Goal: Information Seeking & Learning: Learn about a topic

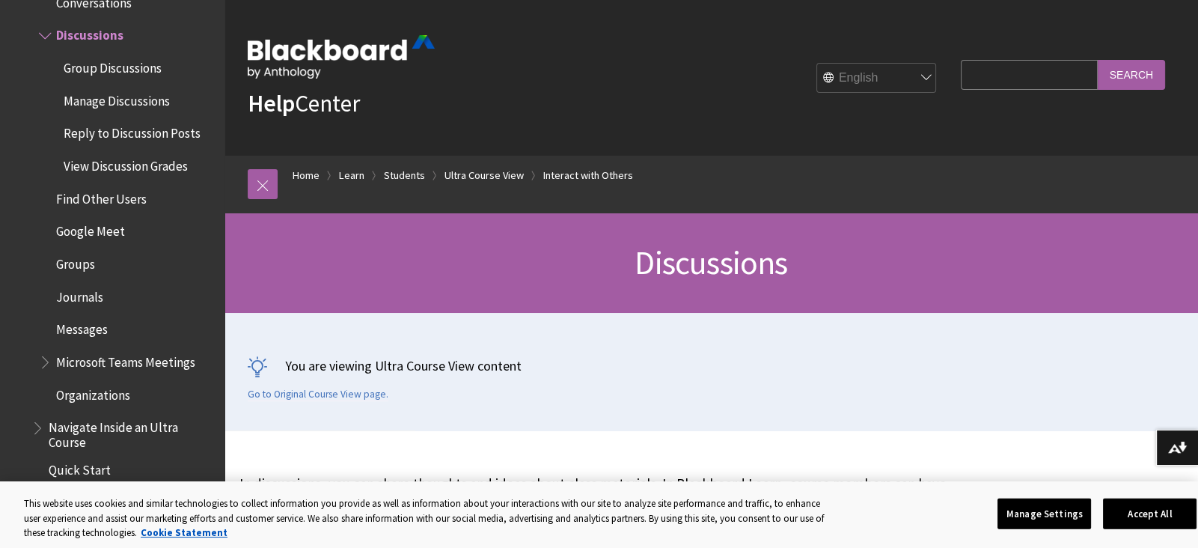
click at [142, 67] on span "Group Discussions" at bounding box center [113, 65] width 98 height 20
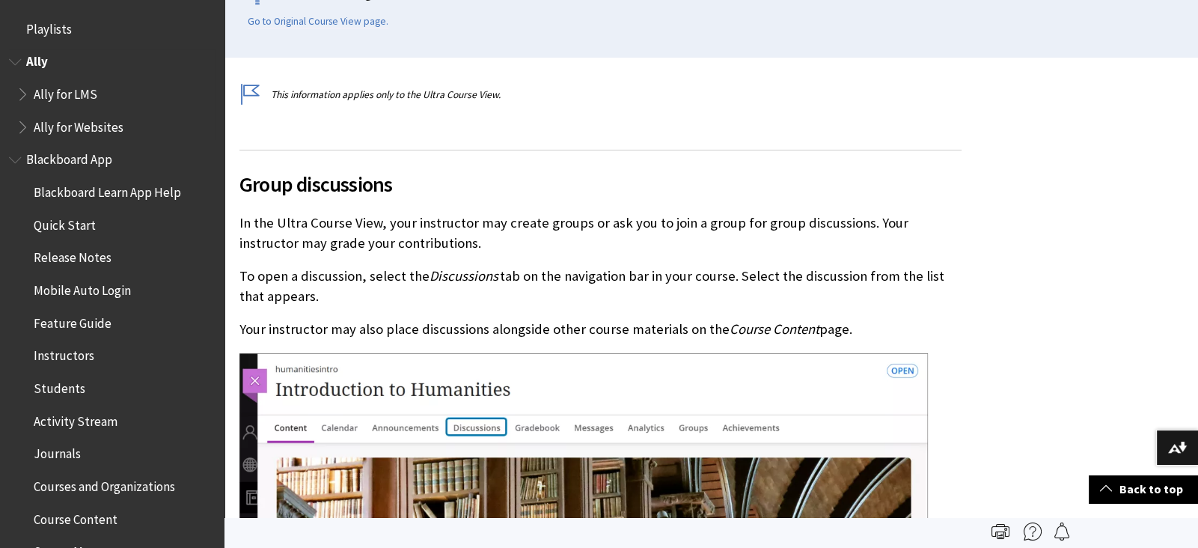
click at [88, 102] on span "Ally for LMS" at bounding box center [66, 92] width 64 height 20
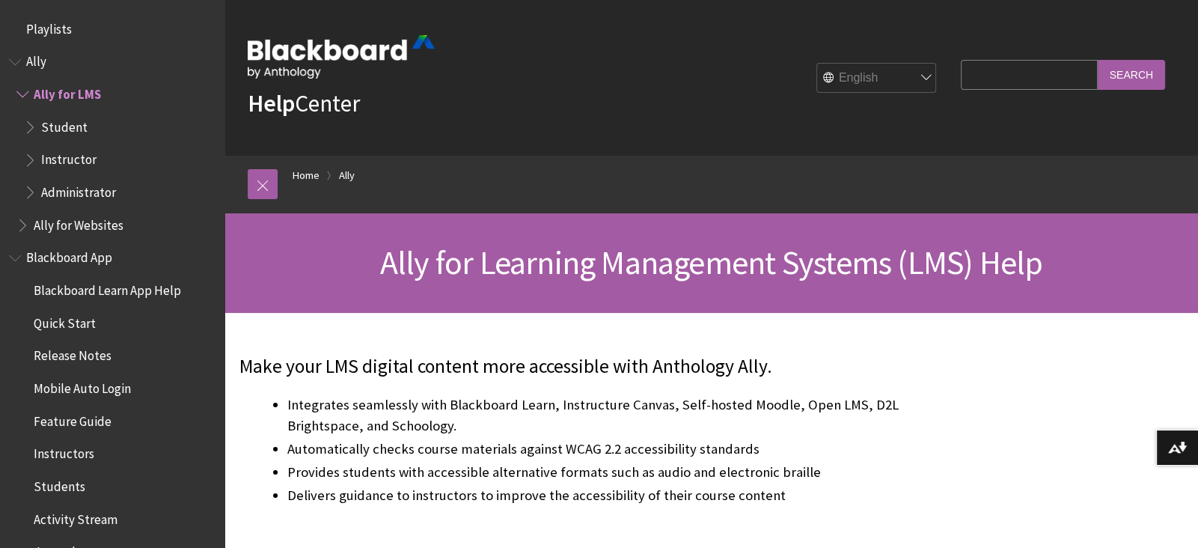
scroll to position [59, 0]
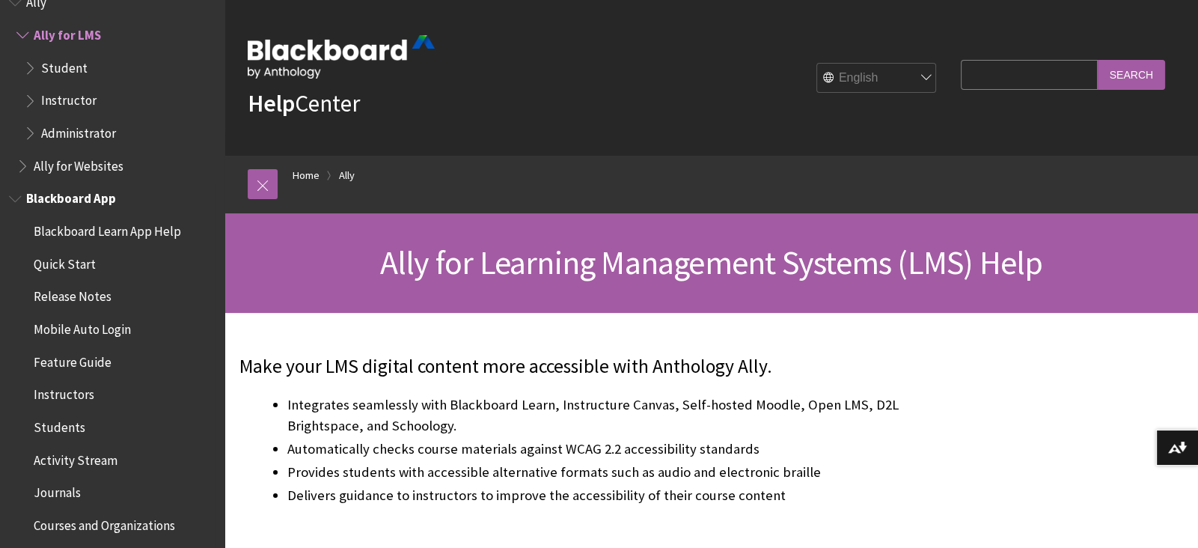
click at [86, 204] on span "Blackboard App" at bounding box center [71, 196] width 90 height 20
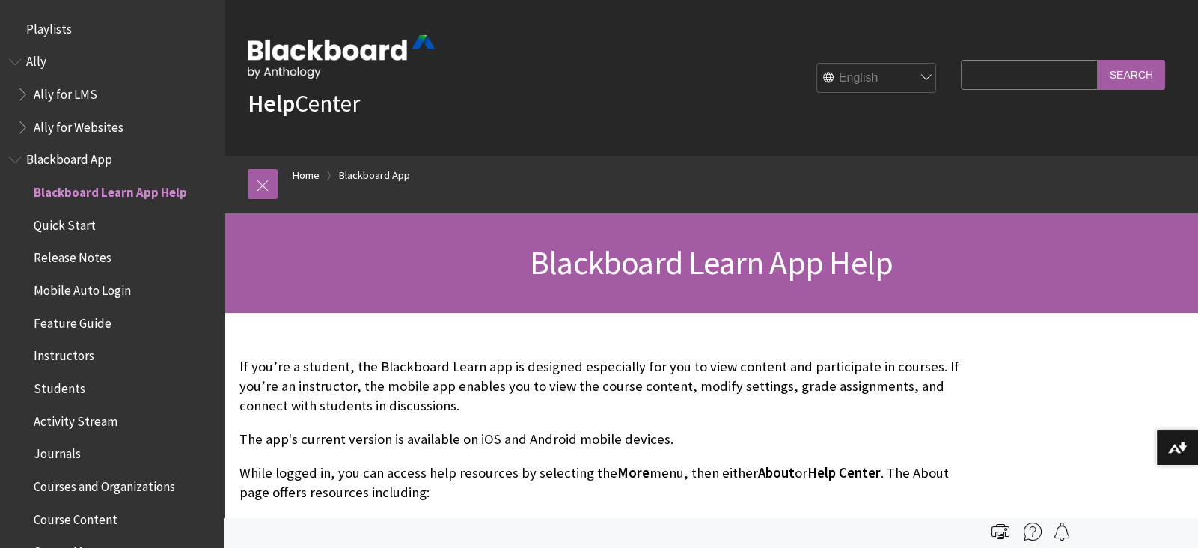
scroll to position [156, 0]
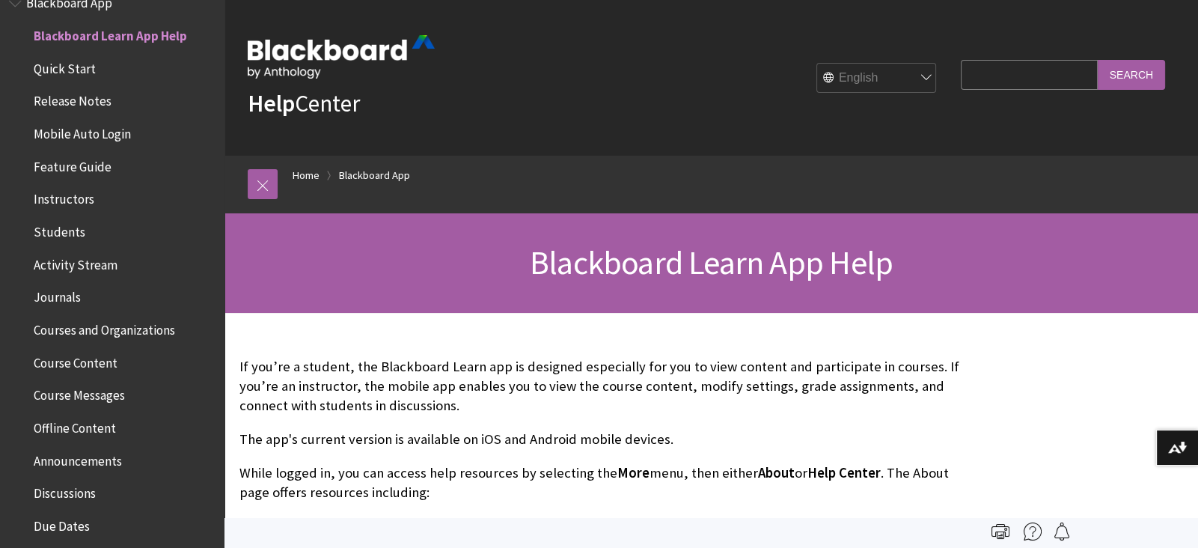
click at [82, 361] on span "Course Content" at bounding box center [76, 360] width 84 height 20
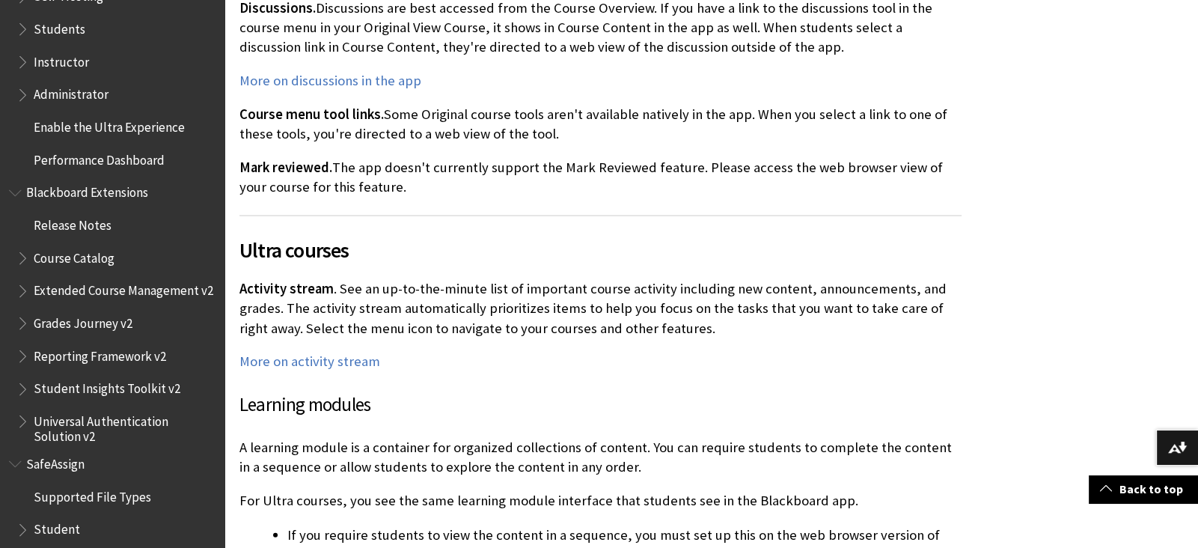
scroll to position [1523, 0]
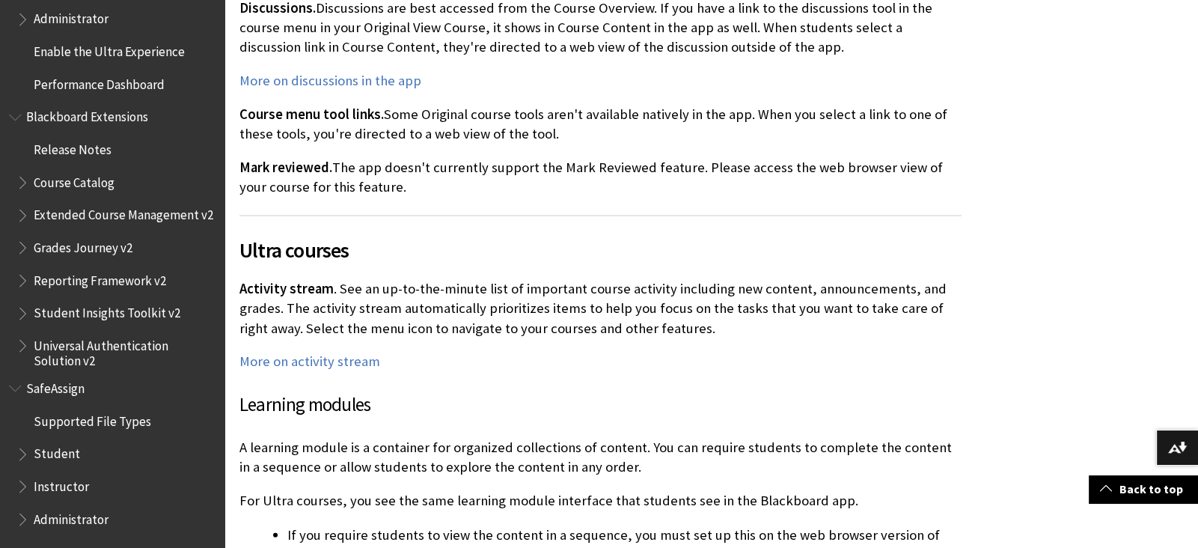
click at [70, 457] on span "Student" at bounding box center [57, 452] width 46 height 20
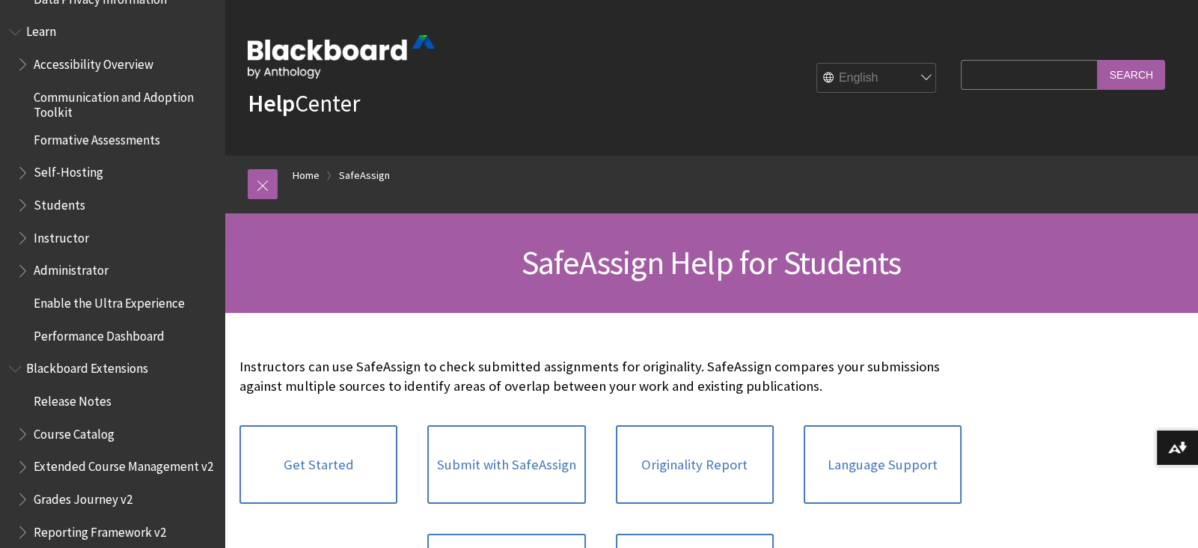
scroll to position [1264, 0]
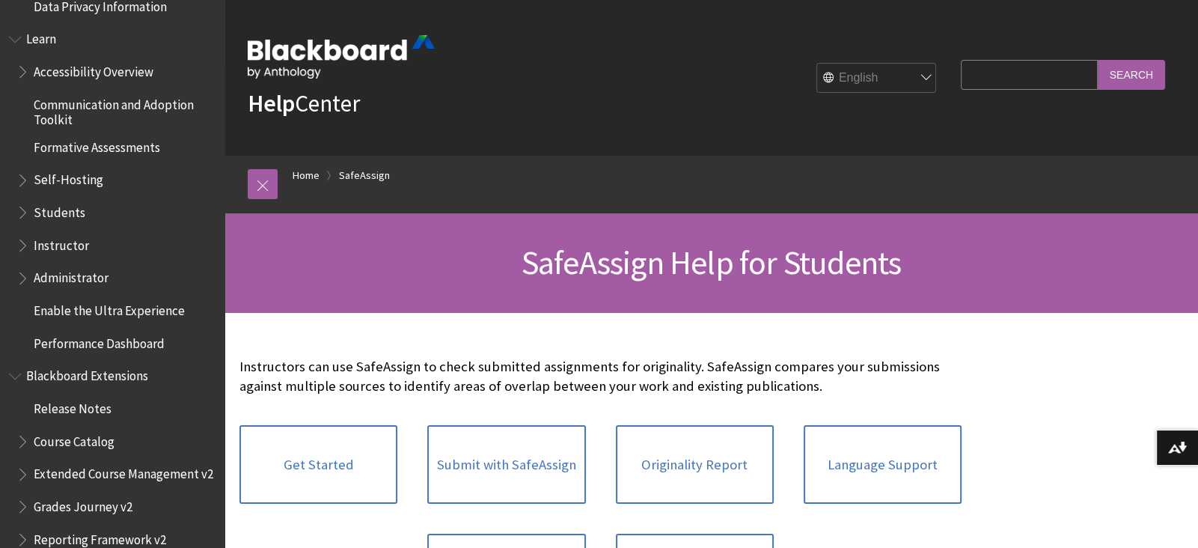
click at [100, 449] on span "Course Catalog" at bounding box center [74, 439] width 81 height 20
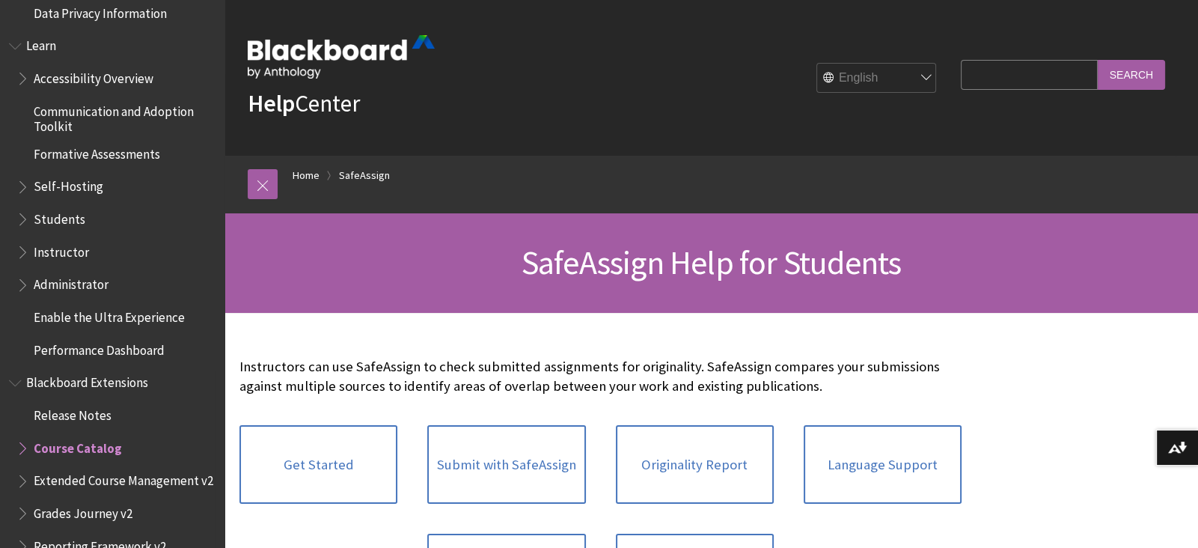
scroll to position [1257, 0]
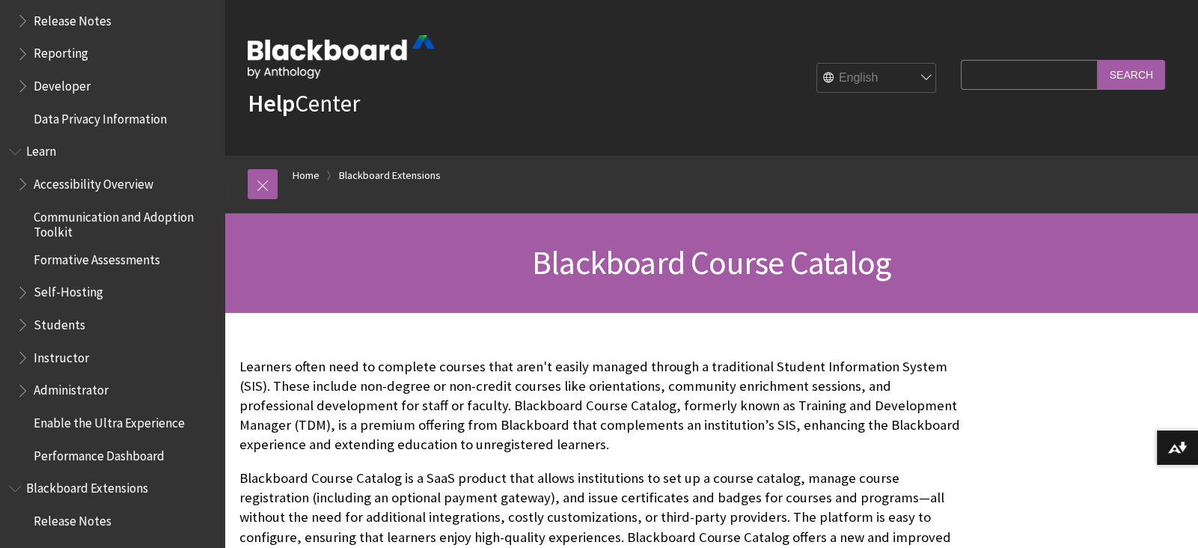
scroll to position [1151, 0]
click at [685, 87] on div "English عربية Català Cymraeg Deutsch Español Suomi Français עברית Italiano 日本語 …" at bounding box center [689, 78] width 509 height 40
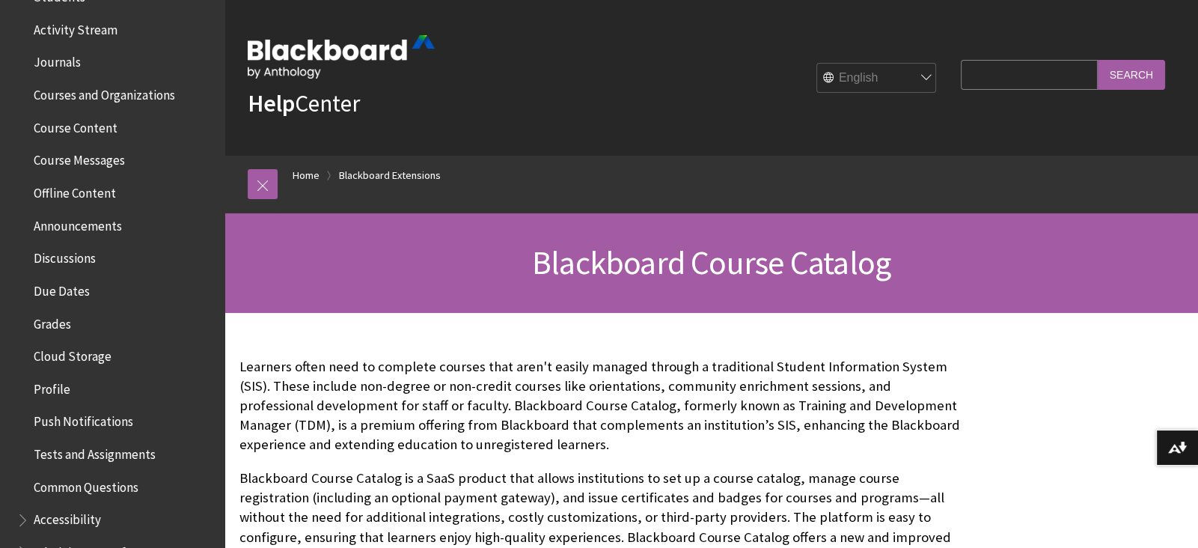
scroll to position [0, 0]
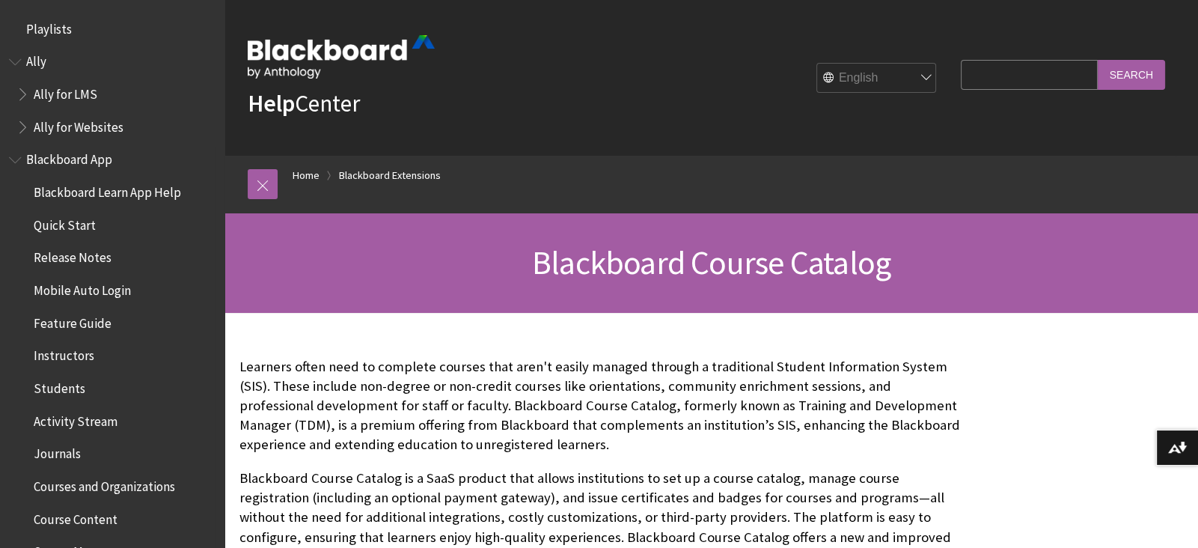
click at [73, 198] on span "Blackboard Learn App Help" at bounding box center [107, 190] width 147 height 20
